Goal: Information Seeking & Learning: Check status

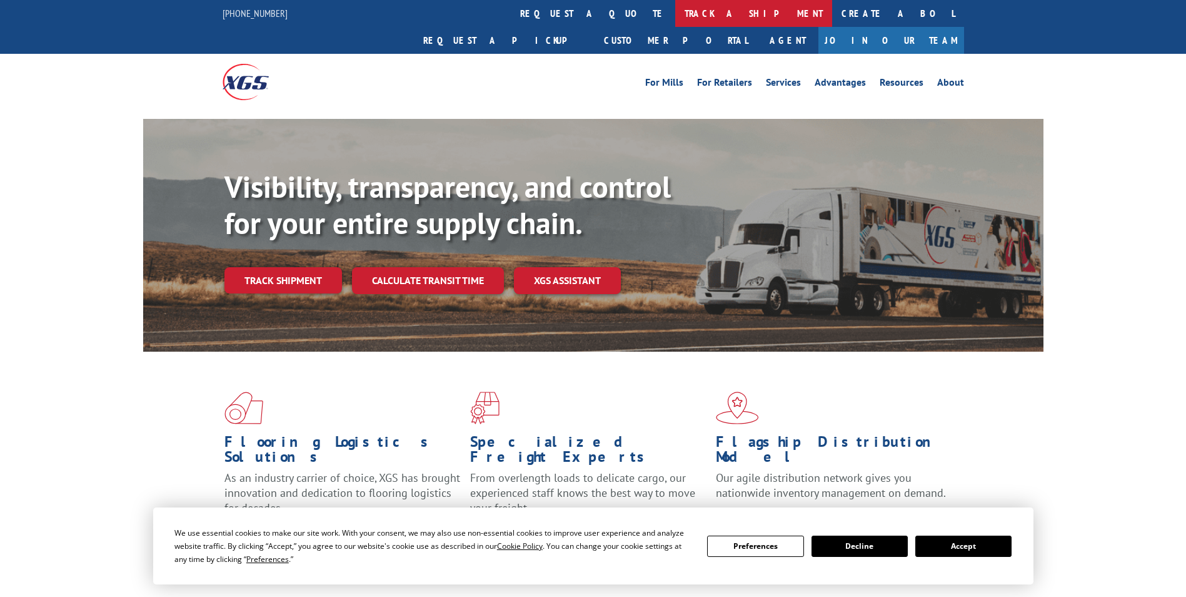
click at [675, 6] on link "track a shipment" at bounding box center [753, 13] width 157 height 27
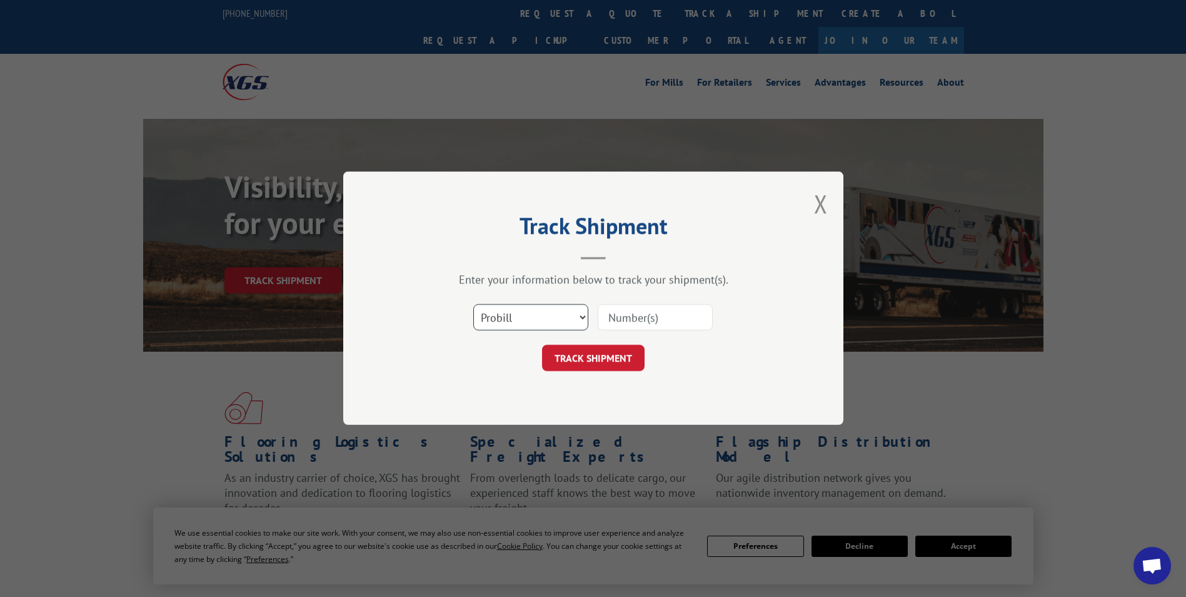
click at [523, 318] on select "Select category... Probill BOL PO" at bounding box center [530, 318] width 115 height 26
select select "po"
click at [473, 305] on select "Select category... Probill BOL PO" at bounding box center [530, 318] width 115 height 26
click at [620, 316] on input at bounding box center [655, 318] width 115 height 26
paste input "02505893"
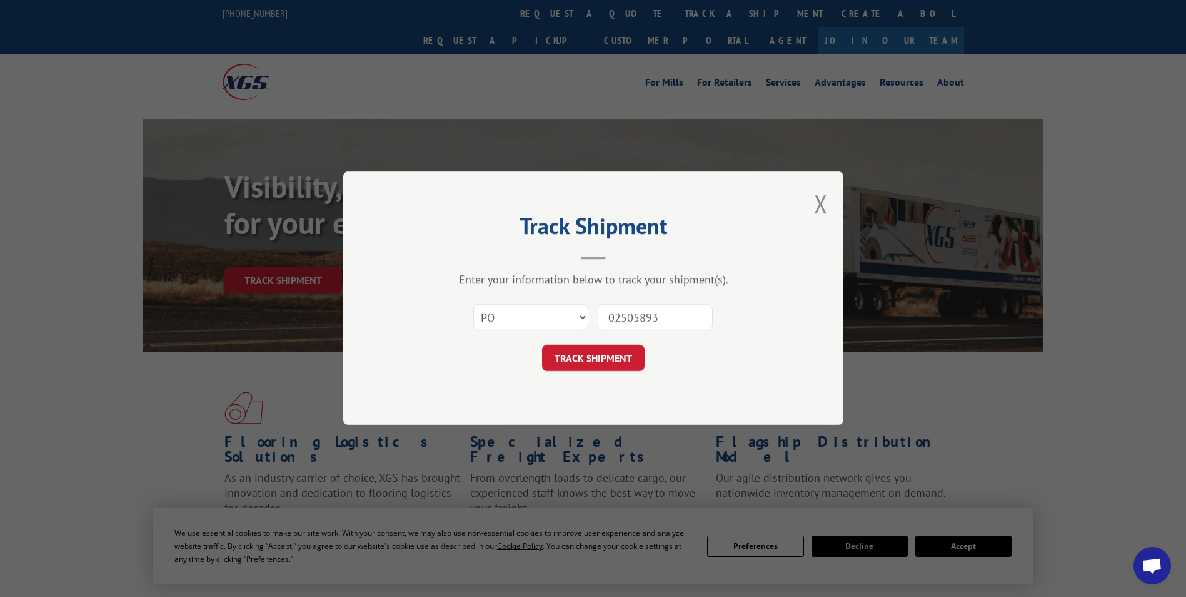
type input "02505893"
click at [542, 345] on button "TRACK SHIPMENT" at bounding box center [593, 358] width 103 height 26
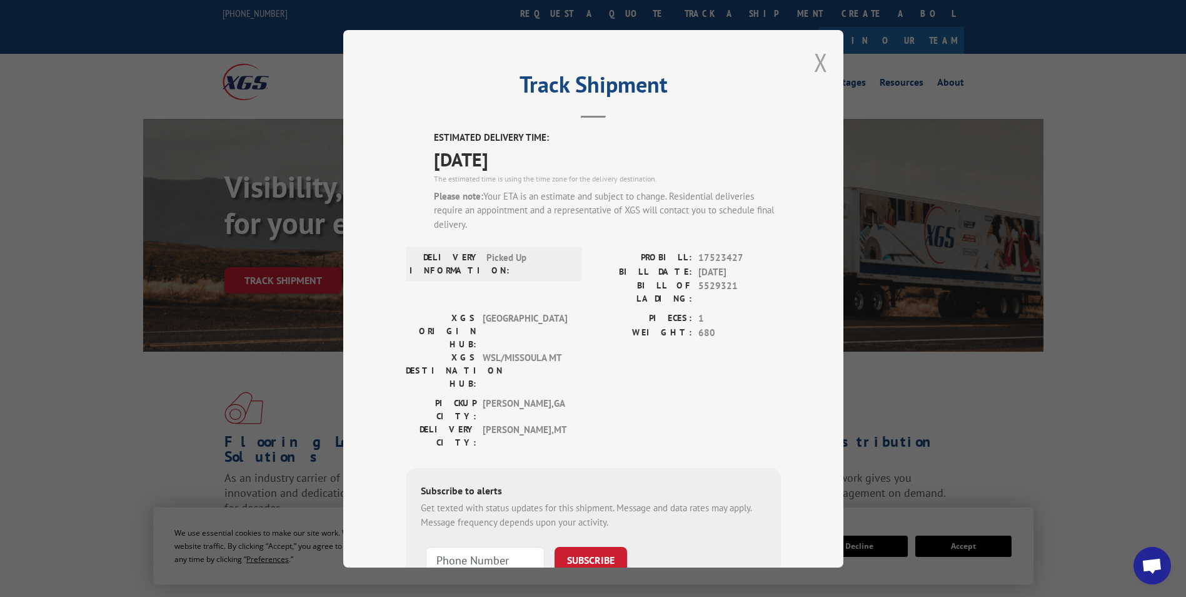
click at [816, 66] on button "Close modal" at bounding box center [821, 62] width 14 height 33
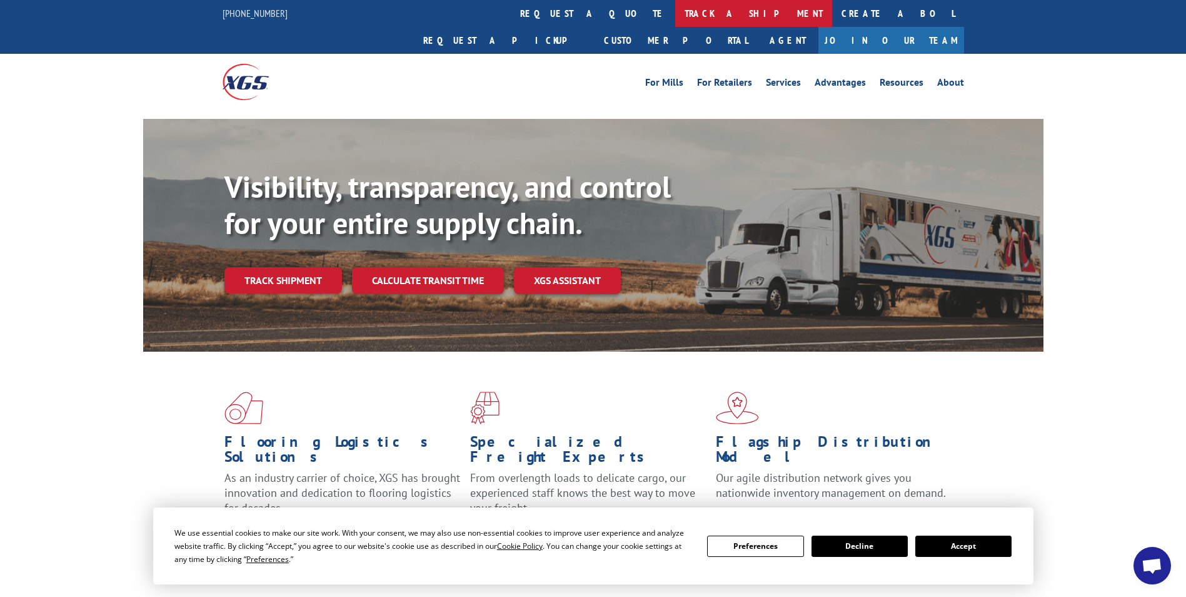
click at [675, 21] on link "track a shipment" at bounding box center [753, 13] width 157 height 27
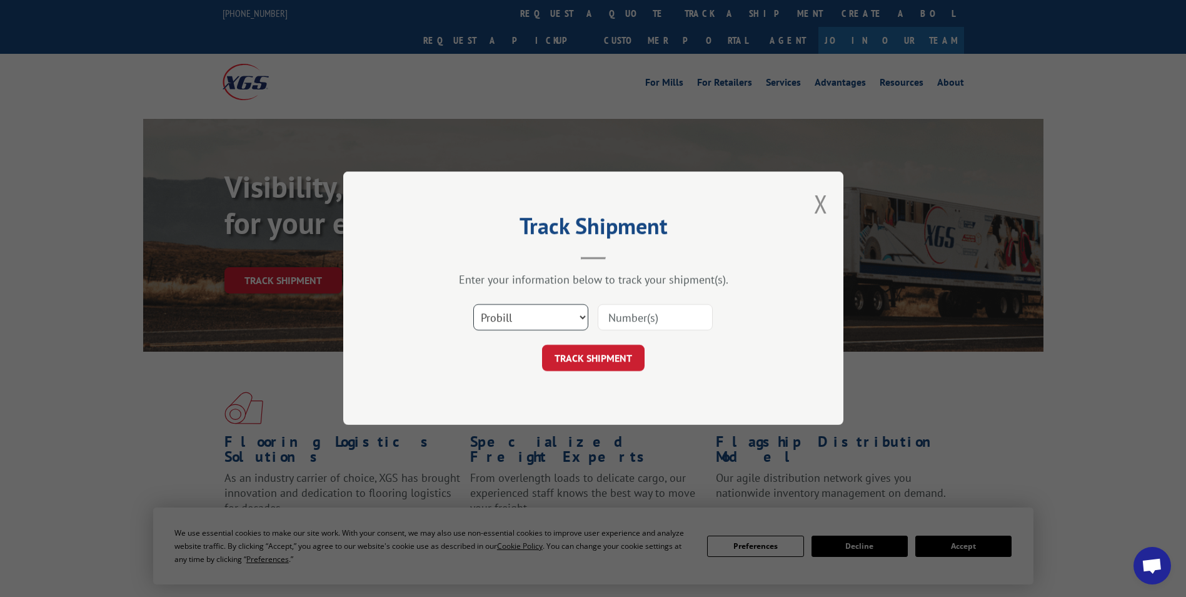
click at [523, 314] on select "Select category... Probill BOL PO" at bounding box center [530, 318] width 115 height 26
select select "po"
click at [473, 305] on select "Select category... Probill BOL PO" at bounding box center [530, 318] width 115 height 26
click at [660, 318] on input at bounding box center [655, 318] width 115 height 26
paste input "02505893"
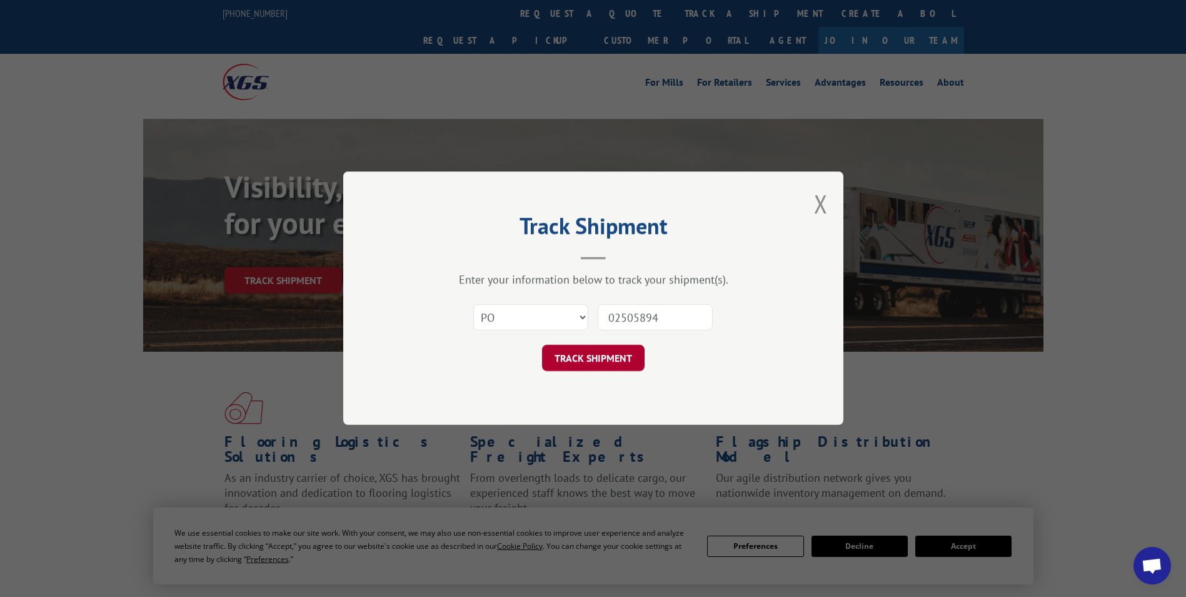
type input "02505894"
click at [592, 361] on button "TRACK SHIPMENT" at bounding box center [593, 358] width 103 height 26
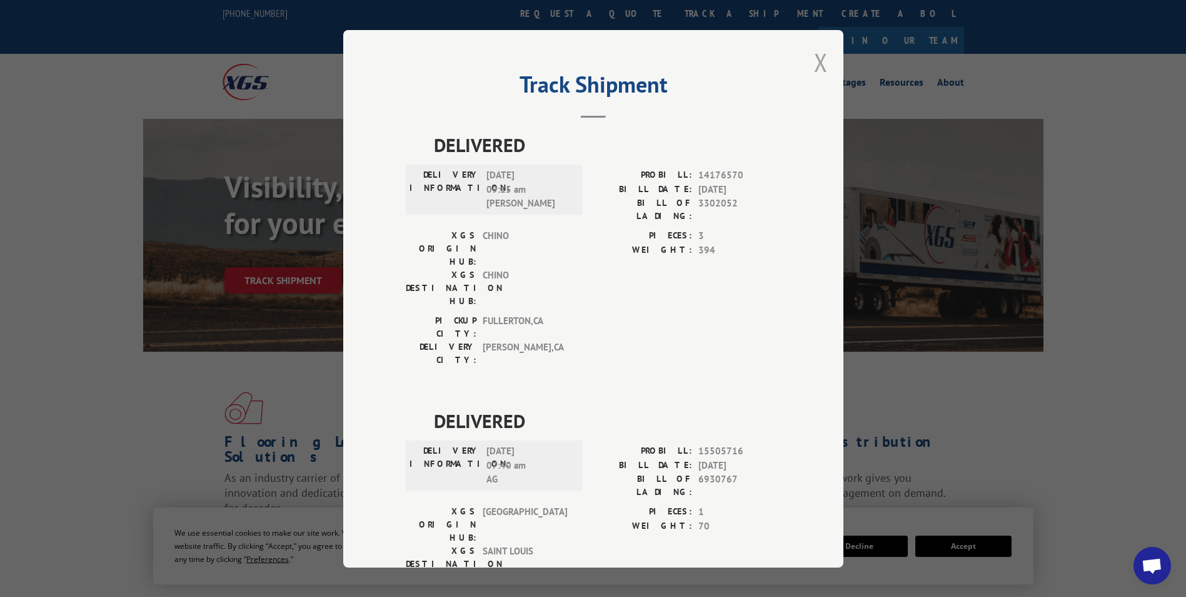
click at [817, 61] on button "Close modal" at bounding box center [821, 62] width 14 height 33
